Goal: Go to known website: Go to known website

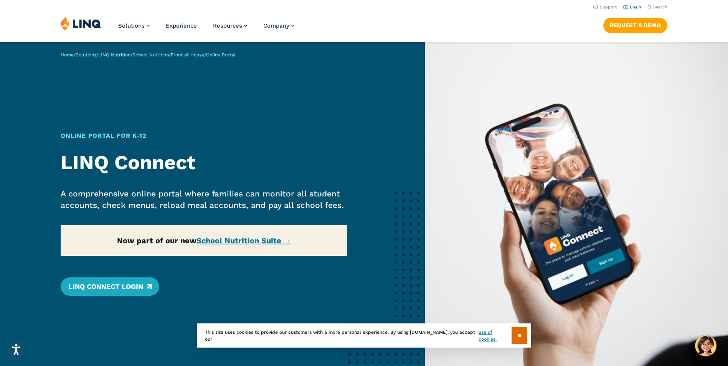
click at [629, 7] on link "Login" at bounding box center [632, 7] width 18 height 5
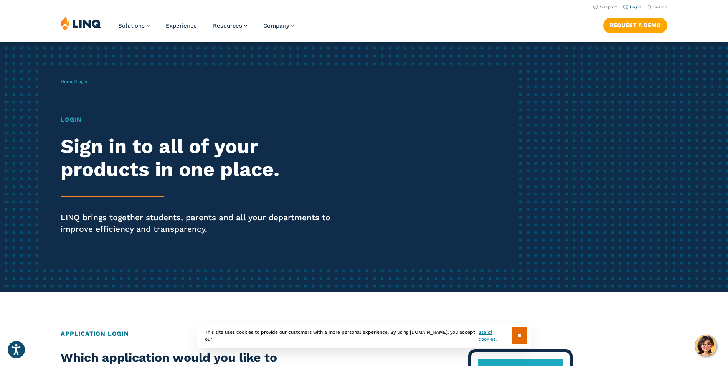
click at [638, 6] on link "Login" at bounding box center [632, 7] width 18 height 5
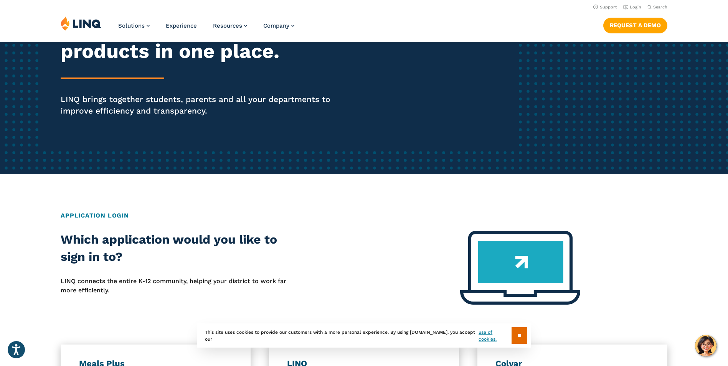
scroll to position [115, 0]
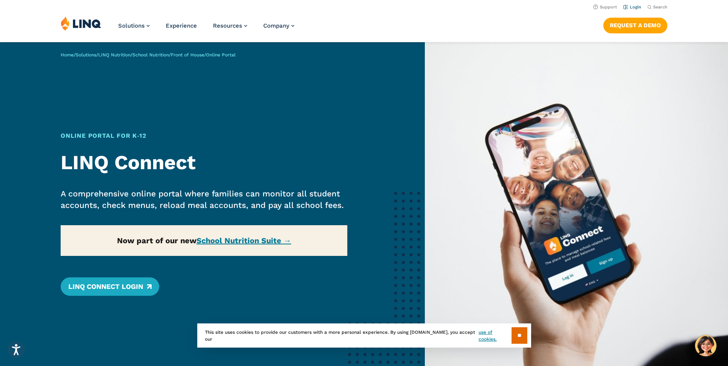
click at [636, 5] on link "Login" at bounding box center [632, 7] width 18 height 5
